Goal: Navigation & Orientation: Find specific page/section

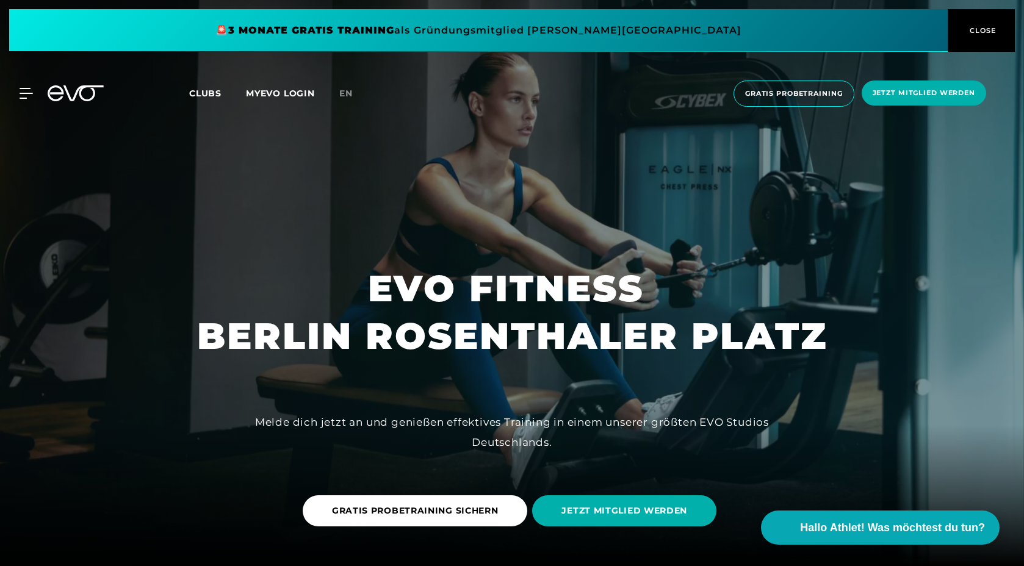
click at [845, 222] on div at bounding box center [512, 283] width 1024 height 566
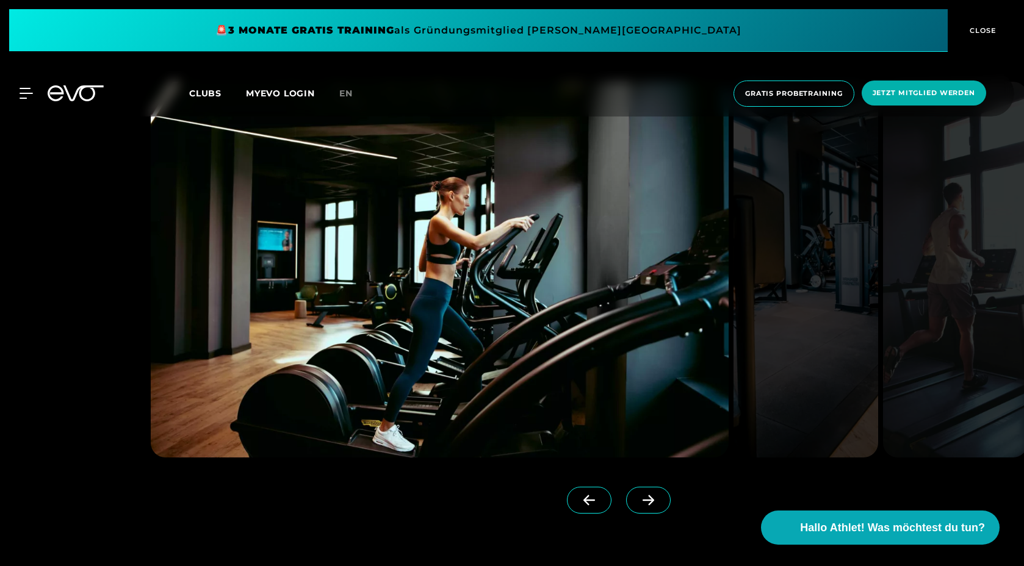
scroll to position [1195, 0]
click at [632, 493] on span at bounding box center [648, 499] width 45 height 27
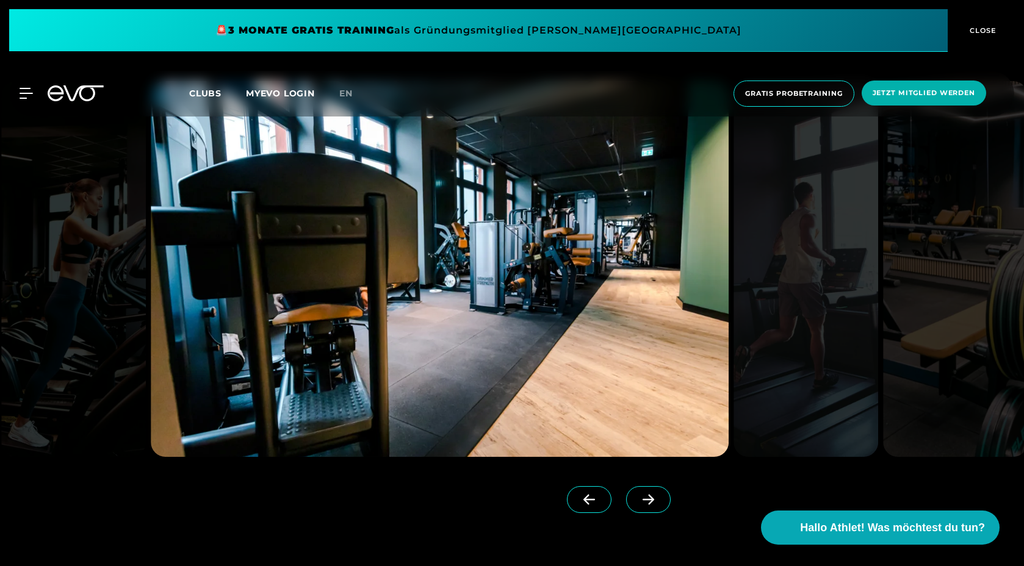
click at [632, 493] on span at bounding box center [648, 499] width 45 height 27
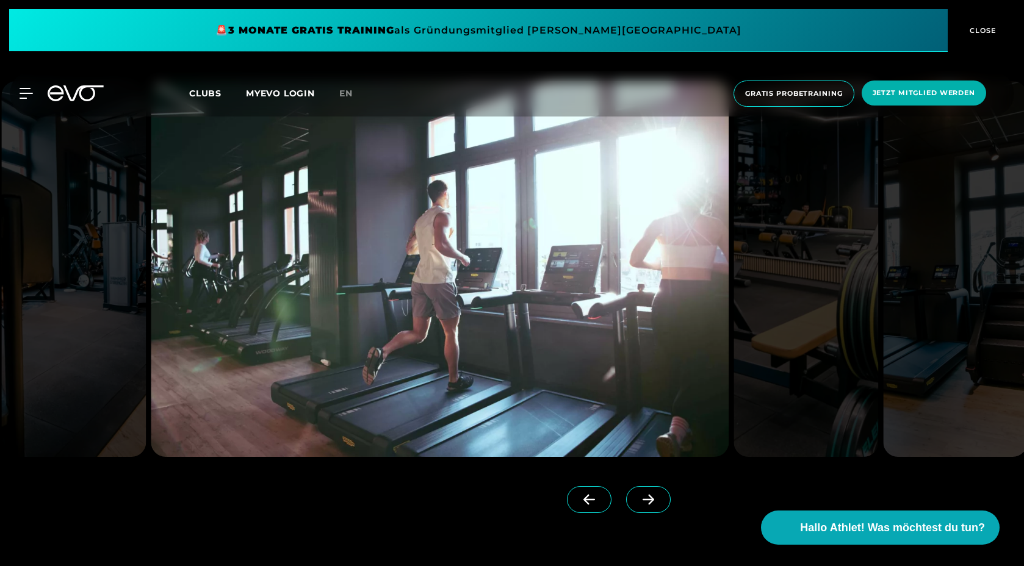
click at [632, 493] on span at bounding box center [648, 499] width 45 height 27
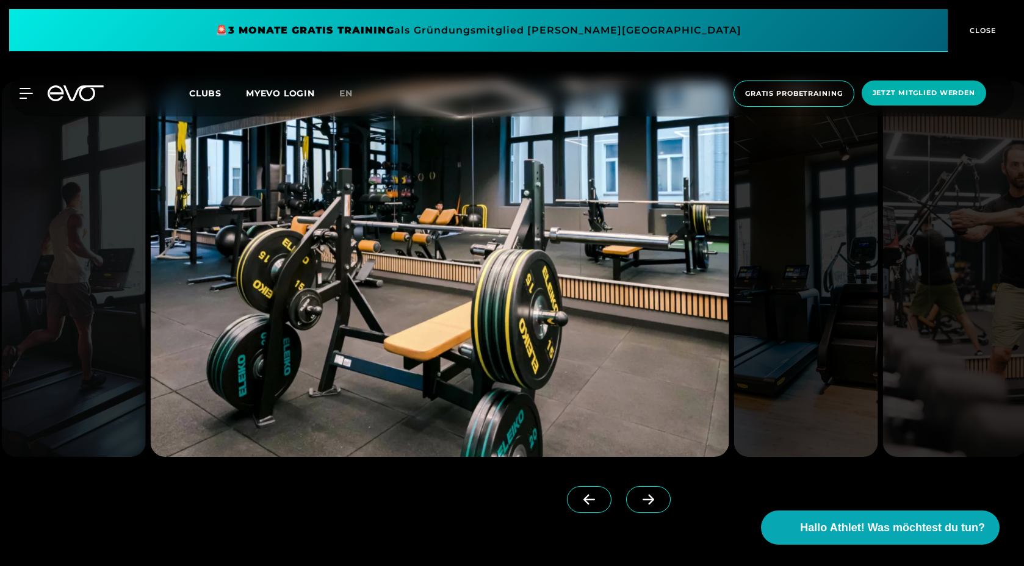
click at [632, 493] on span at bounding box center [648, 499] width 45 height 27
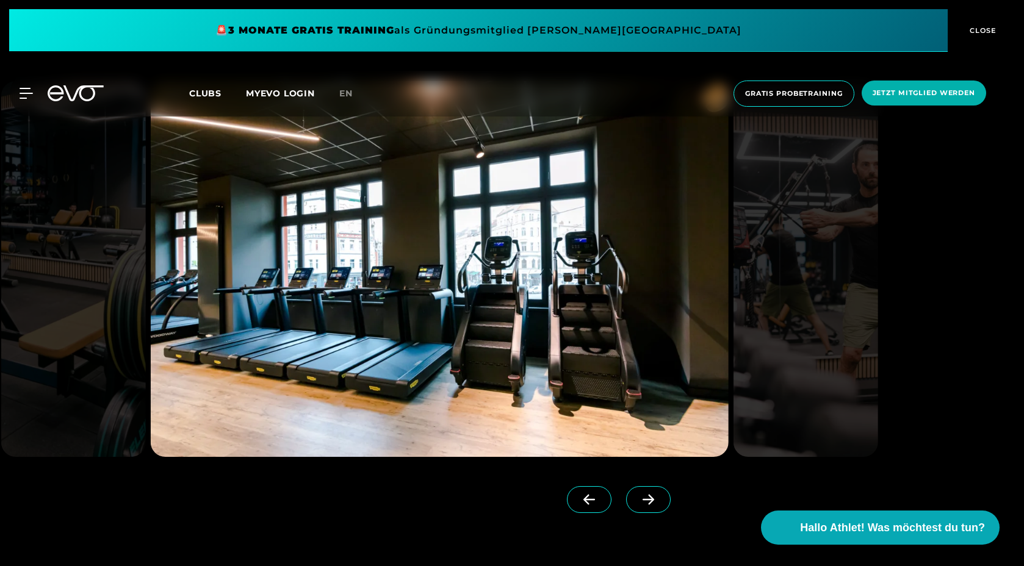
click at [632, 493] on span at bounding box center [648, 499] width 45 height 27
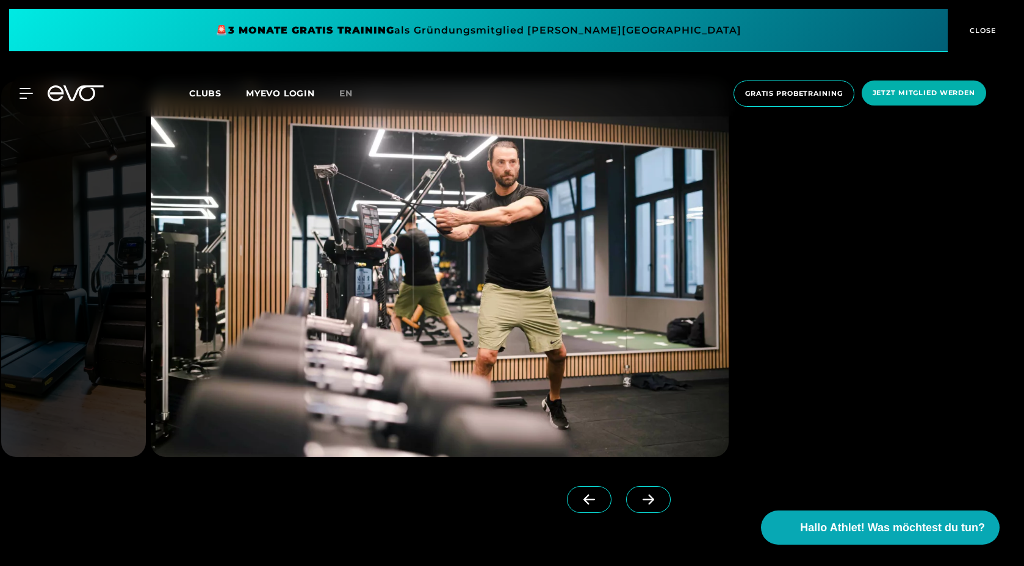
click at [632, 493] on span at bounding box center [648, 499] width 45 height 27
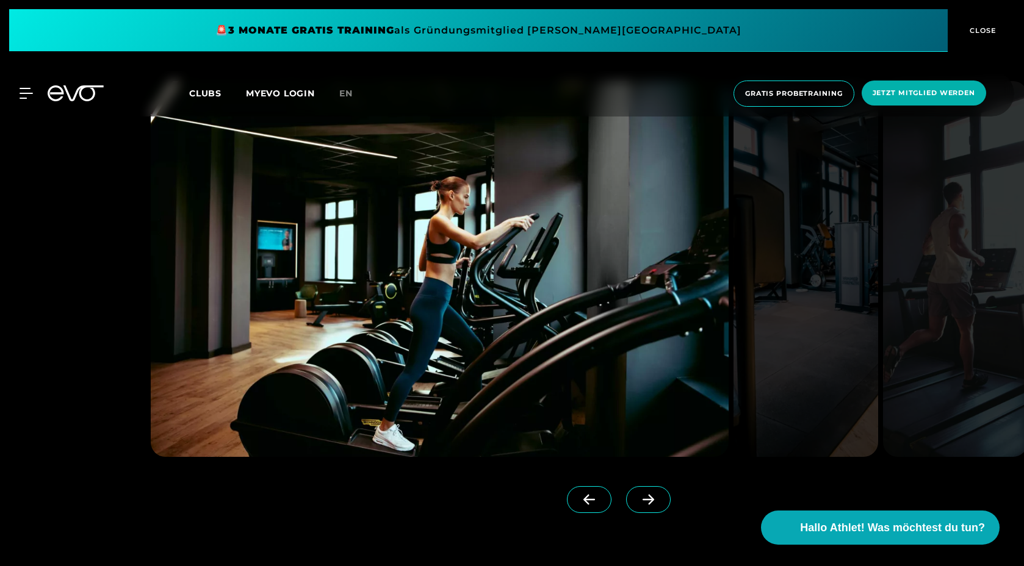
click at [632, 493] on span at bounding box center [648, 499] width 45 height 27
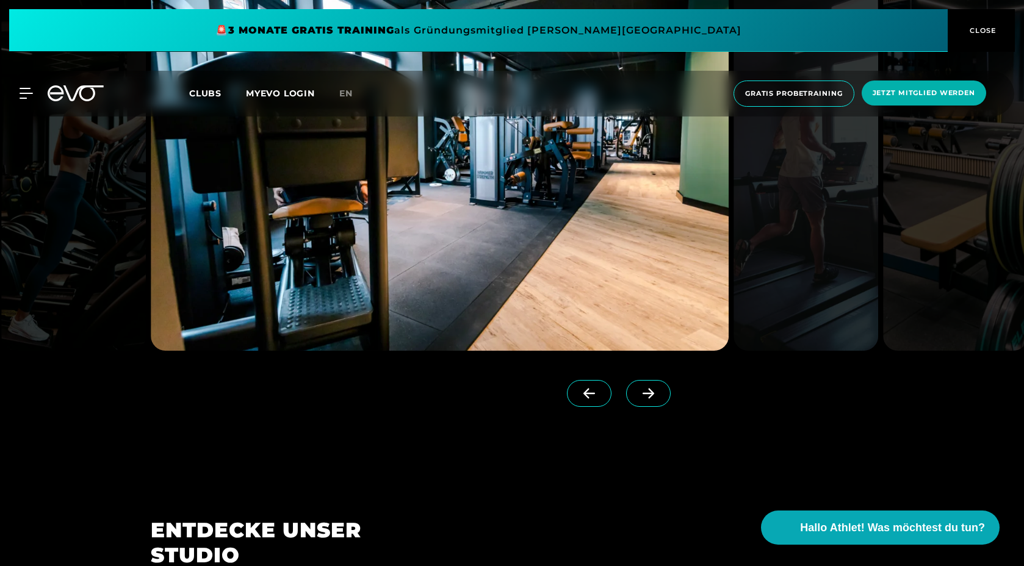
scroll to position [1142, 0]
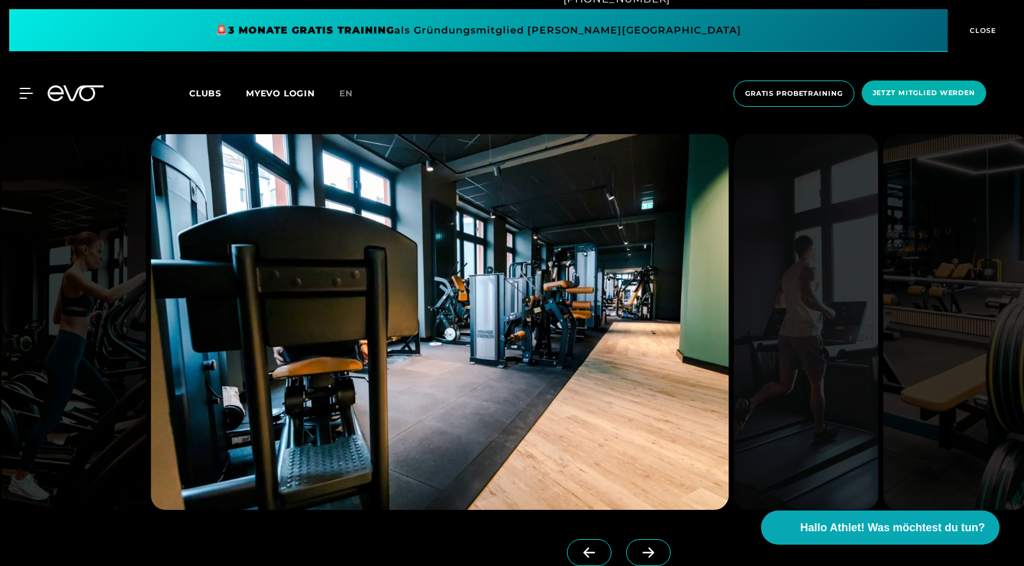
click at [631, 545] on span at bounding box center [648, 552] width 45 height 27
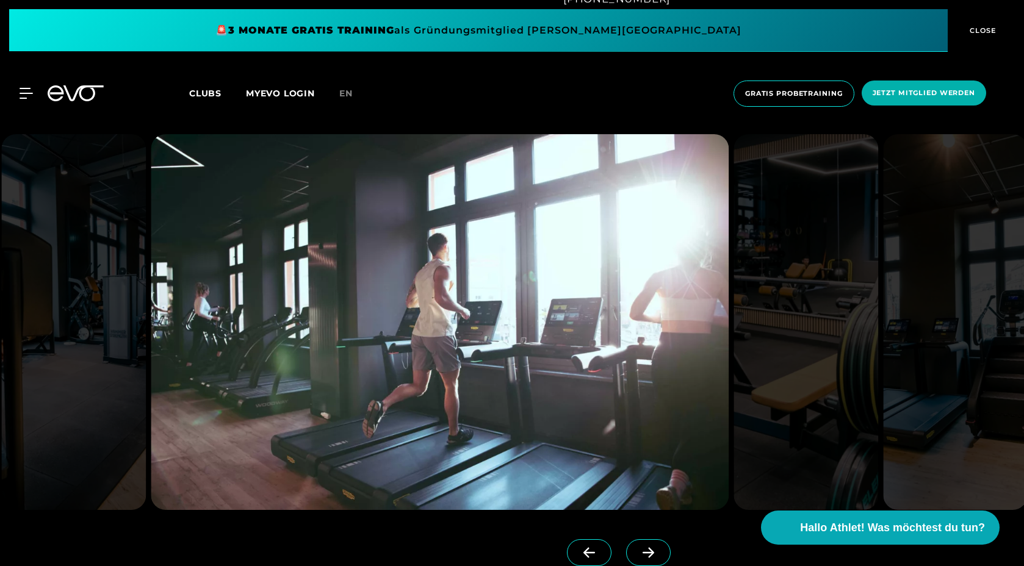
click at [630, 544] on span at bounding box center [648, 552] width 45 height 27
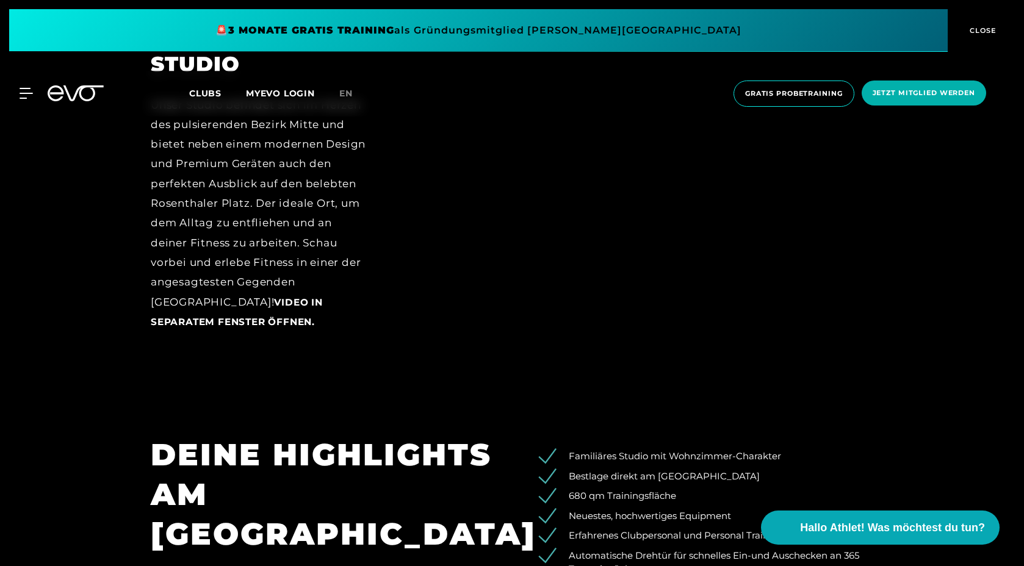
scroll to position [1697, 0]
